Goal: Task Accomplishment & Management: Use online tool/utility

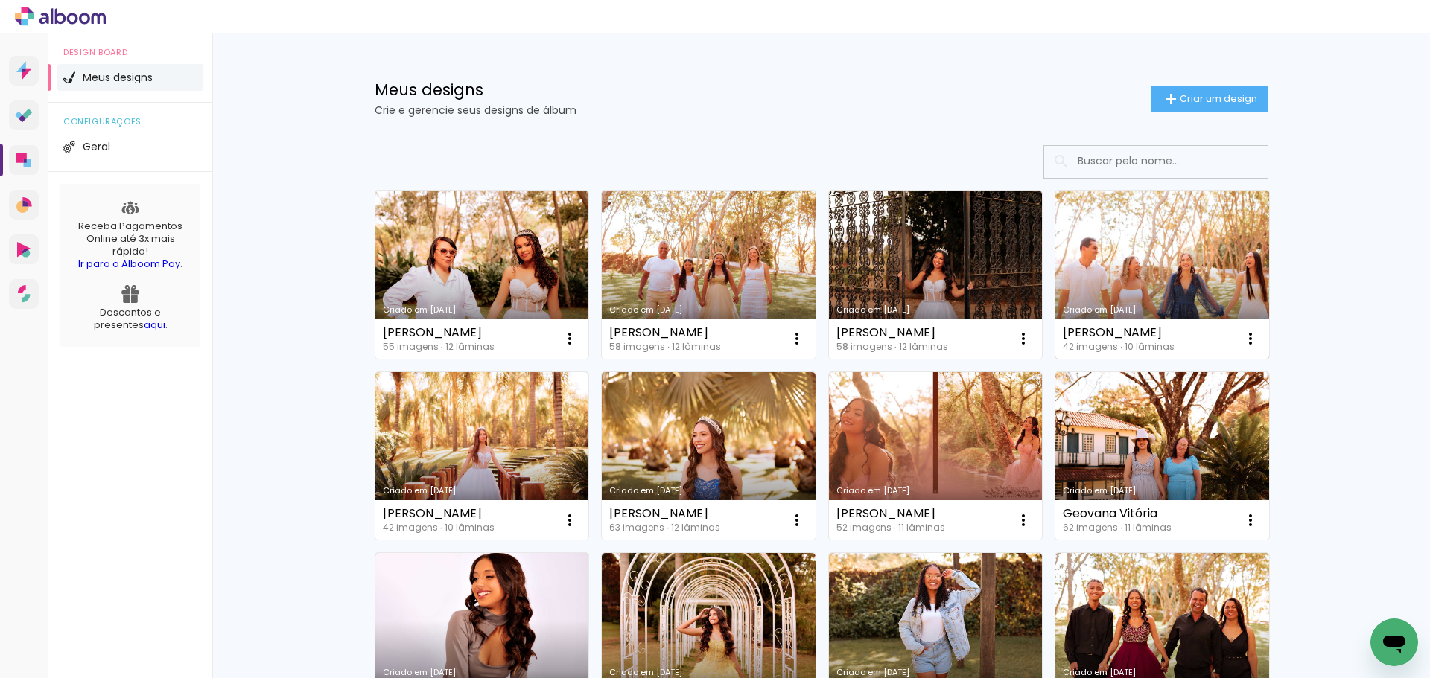
click at [1137, 255] on link "Criado em [DATE]" at bounding box center [1162, 275] width 214 height 168
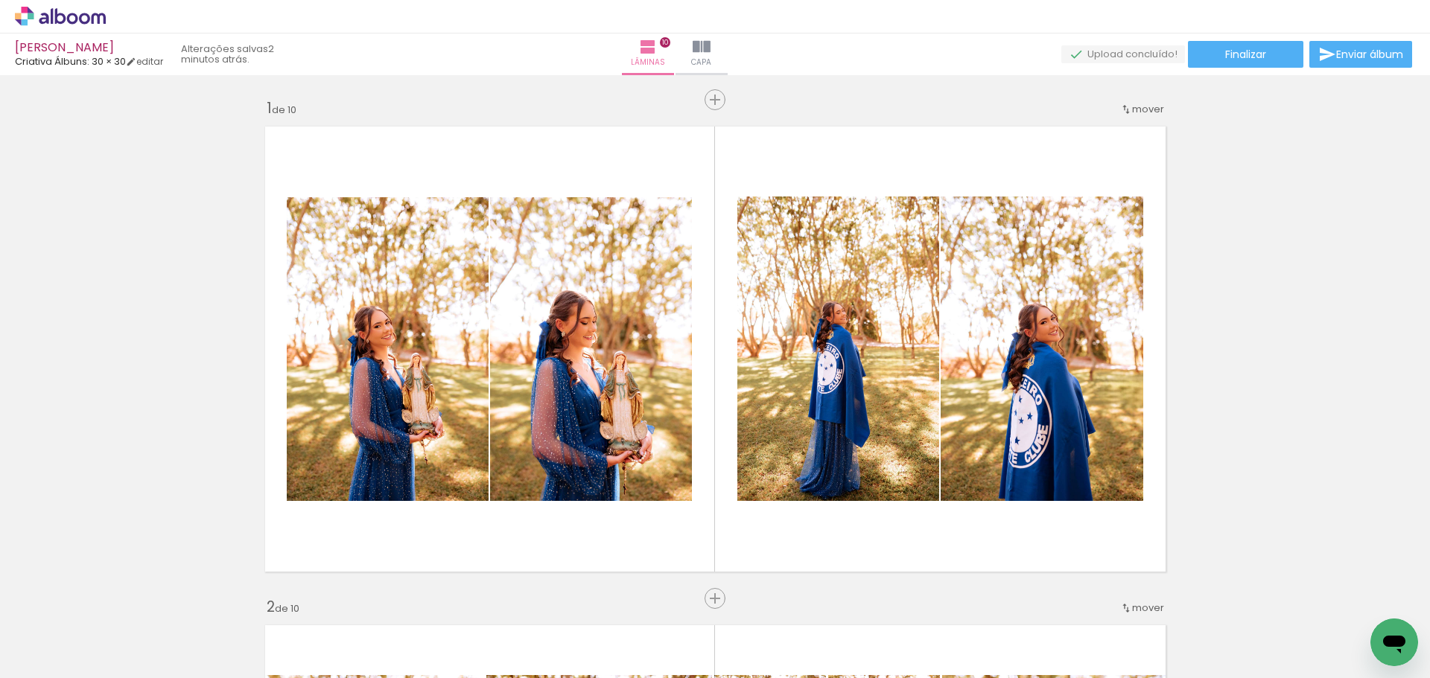
scroll to position [0, 2283]
